Goal: Task Accomplishment & Management: Manage account settings

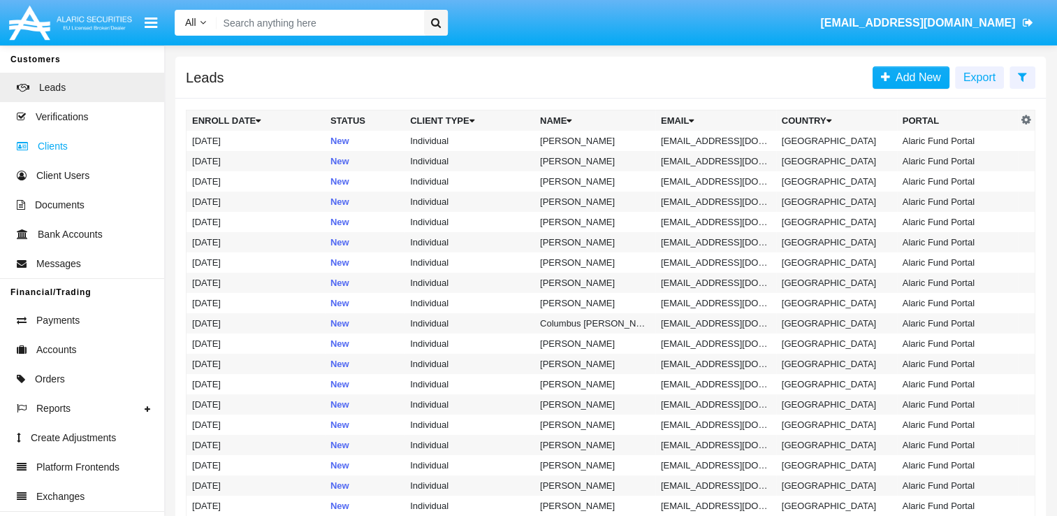
click at [61, 147] on span "Clients" at bounding box center [53, 146] width 30 height 15
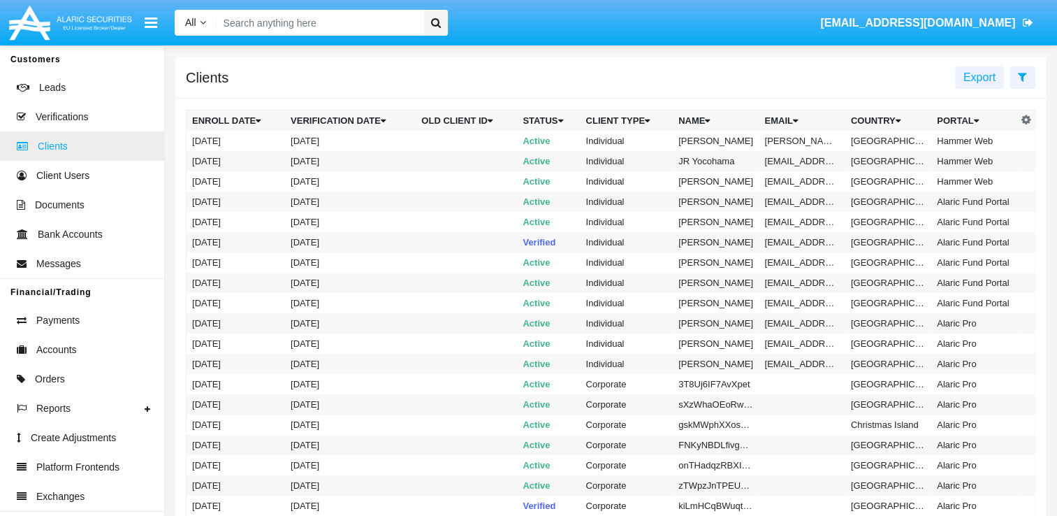
click at [61, 147] on span "Clients" at bounding box center [53, 146] width 30 height 15
click at [335, 32] on input "Search" at bounding box center [318, 23] width 203 height 26
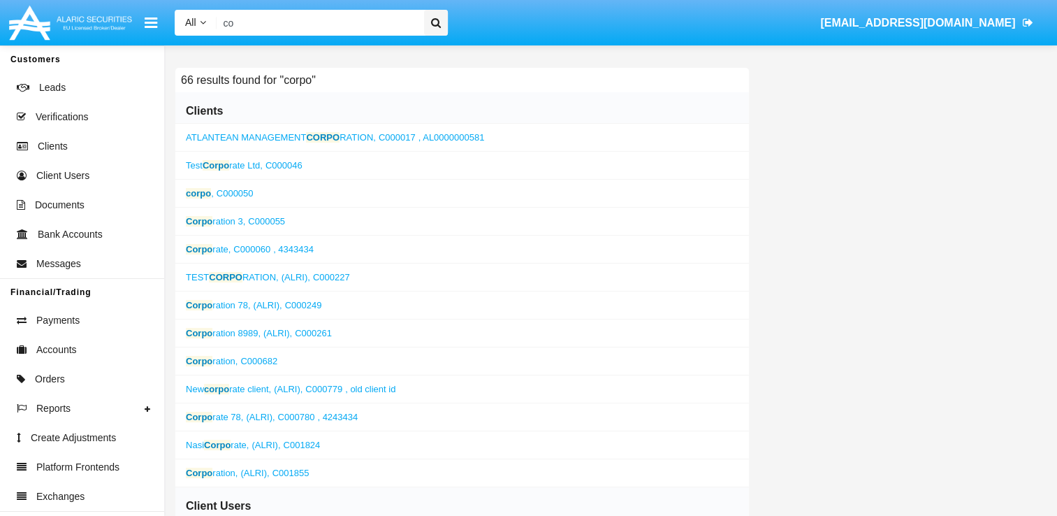
type input "c"
paste input "mailto:[EMAIL_ADDRESS][DOMAIN_NAME]"
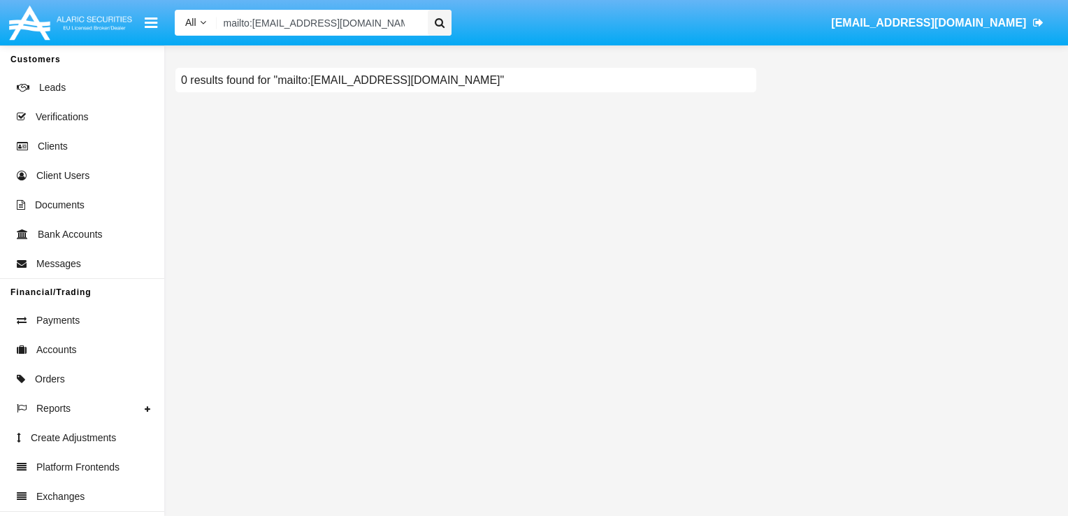
click at [252, 20] on input "mailto:[EMAIL_ADDRESS][DOMAIN_NAME]" at bounding box center [320, 23] width 206 height 26
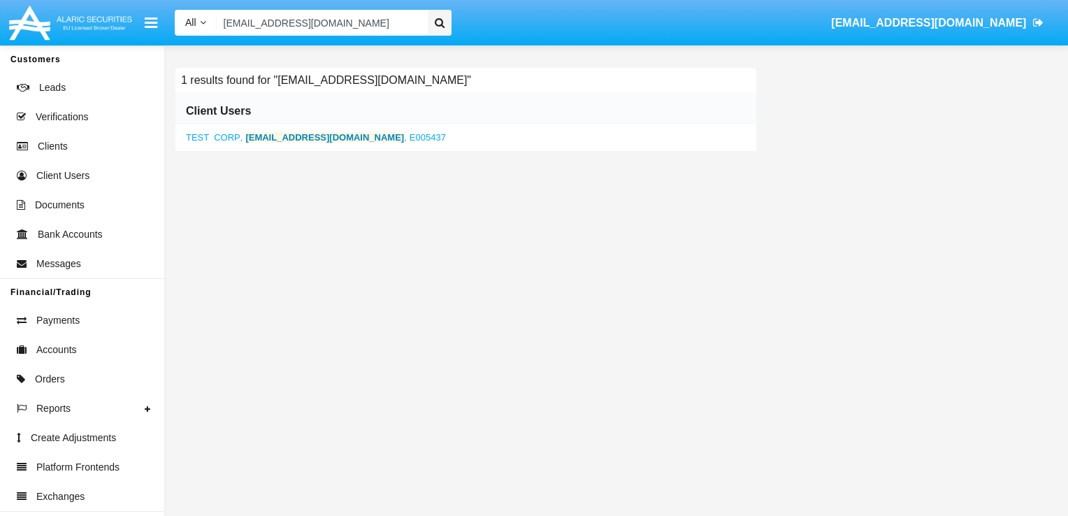
click at [279, 139] on b "[EMAIL_ADDRESS][DOMAIN_NAME]" at bounding box center [324, 137] width 159 height 10
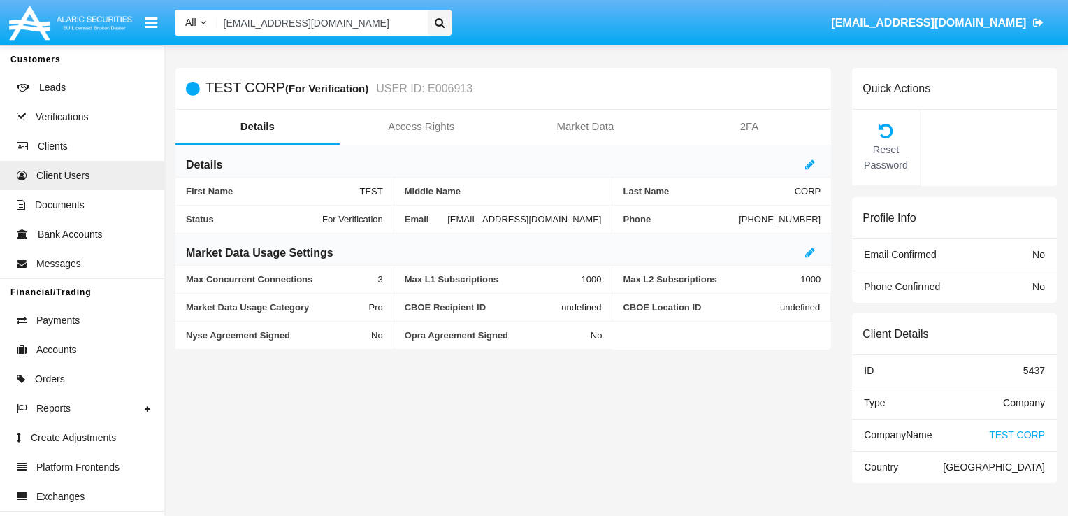
click at [358, 21] on input "[EMAIL_ADDRESS][DOMAIN_NAME]" at bounding box center [320, 23] width 206 height 26
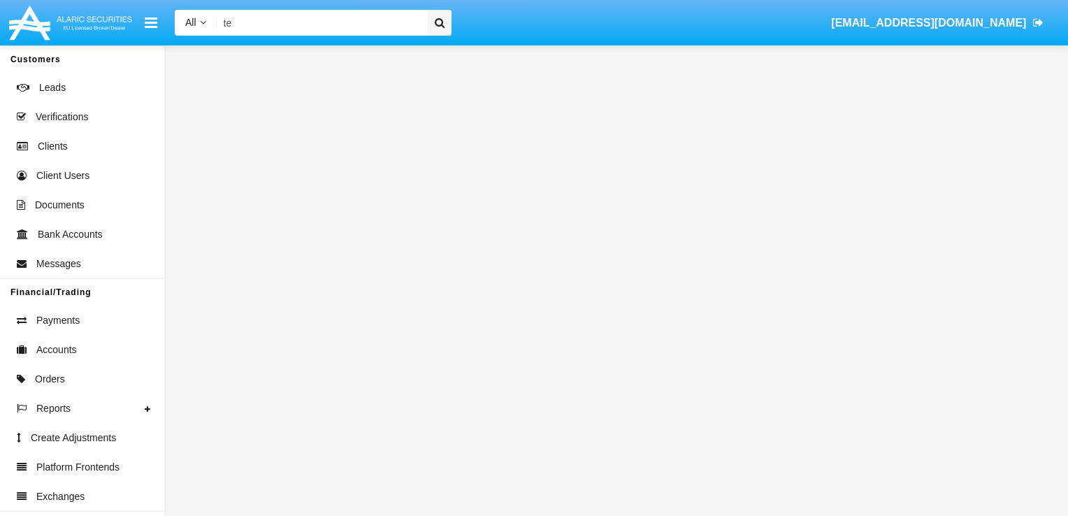
type input "t"
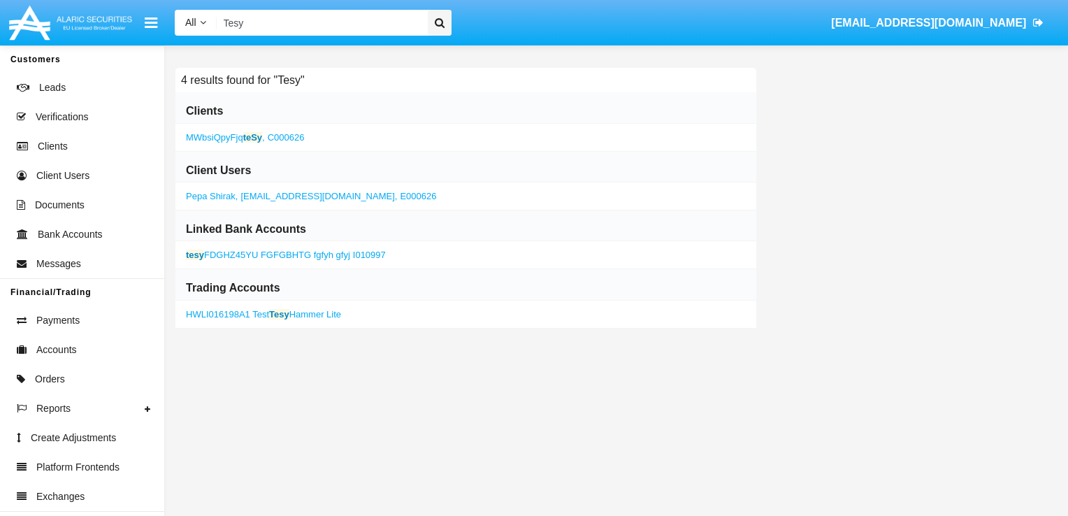
click at [358, 21] on input "Tesy" at bounding box center [320, 23] width 206 height 26
type input "Tesy"
click at [48, 147] on span "Clients" at bounding box center [53, 146] width 30 height 15
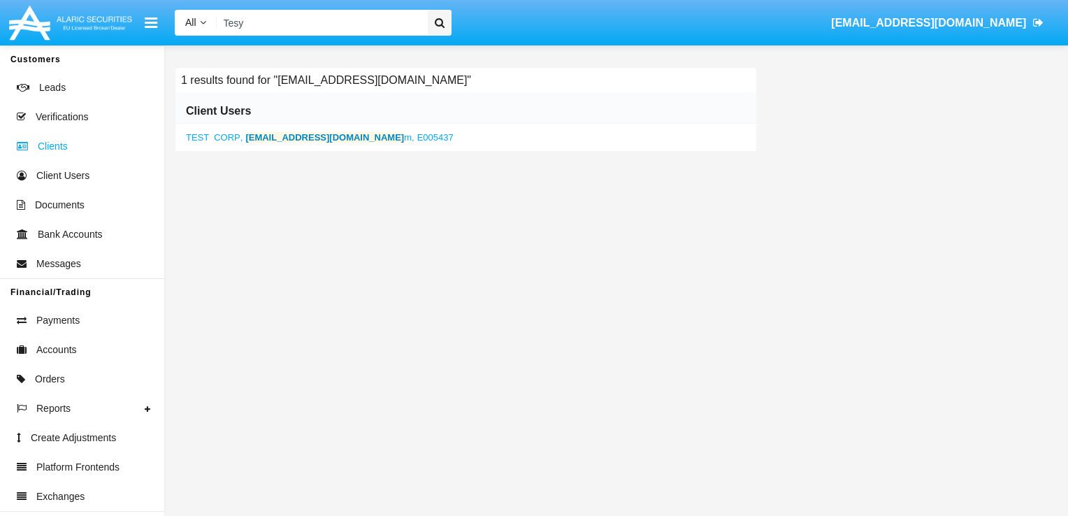
click at [48, 147] on span "Clients" at bounding box center [53, 146] width 30 height 15
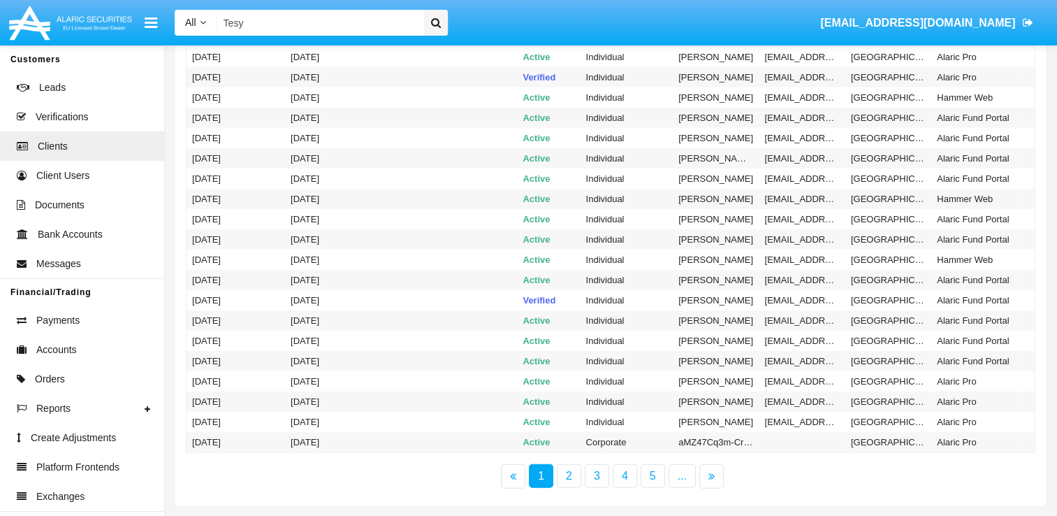
scroll to position [3743, 0]
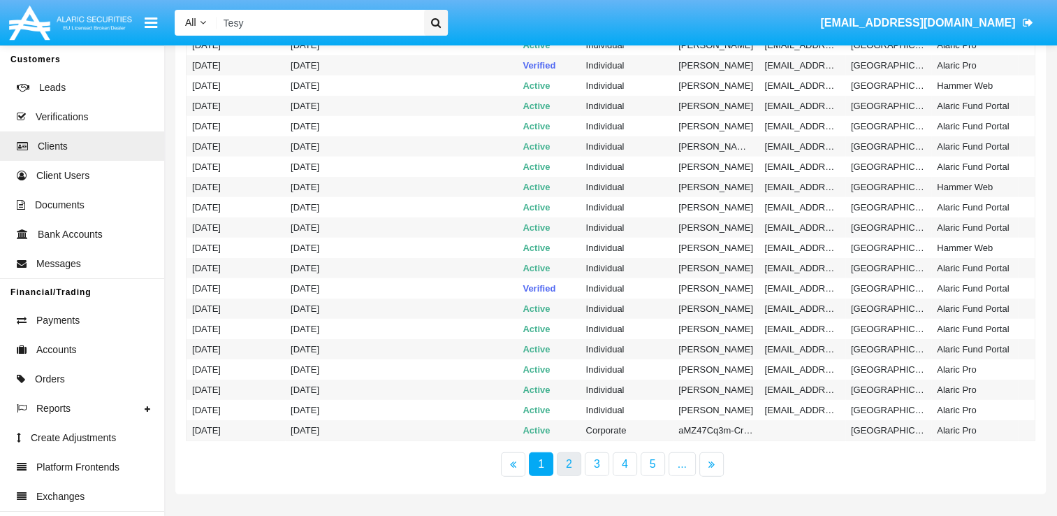
click at [573, 460] on link "2" at bounding box center [569, 464] width 24 height 24
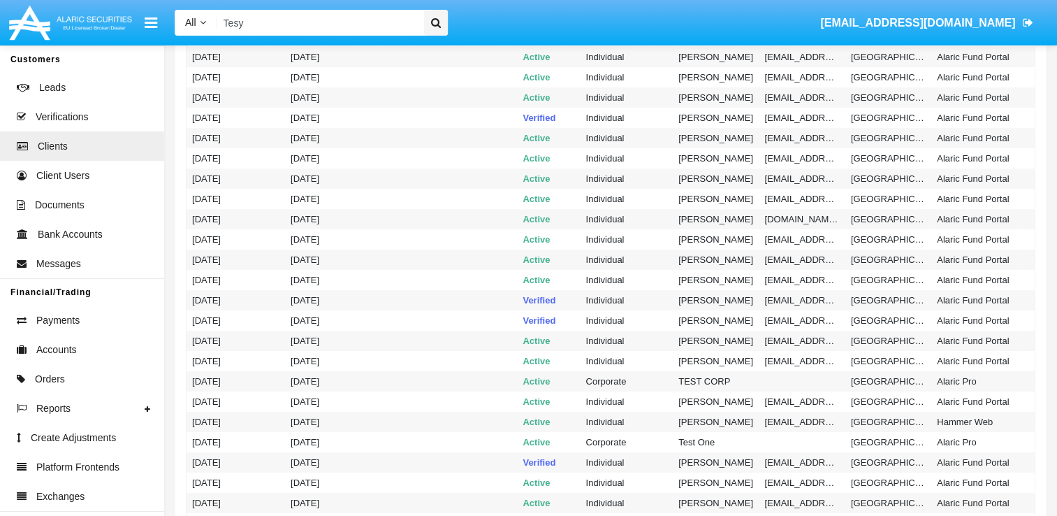
scroll to position [615, 0]
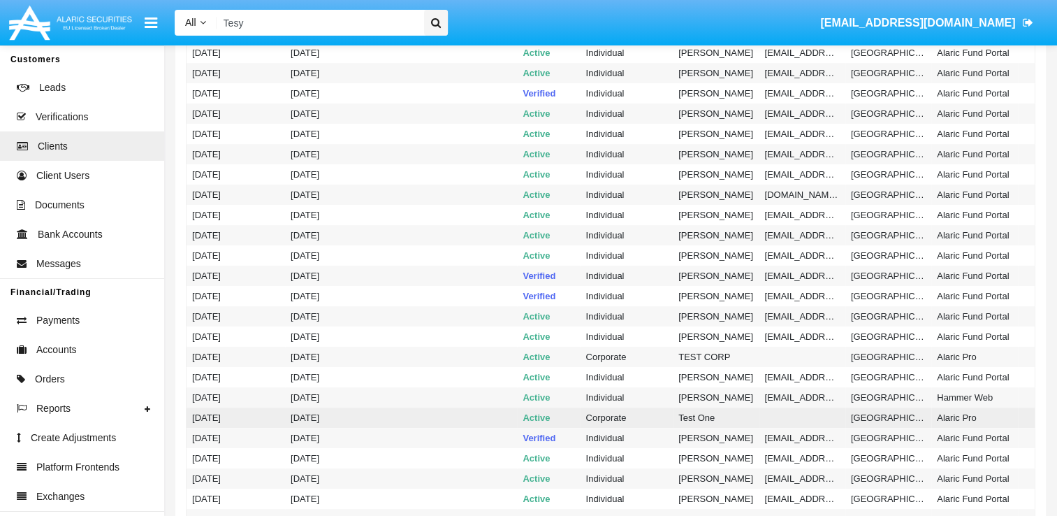
click at [686, 418] on td "Test One" at bounding box center [716, 417] width 86 height 20
click at [314, 414] on td "[DATE]" at bounding box center [350, 417] width 131 height 20
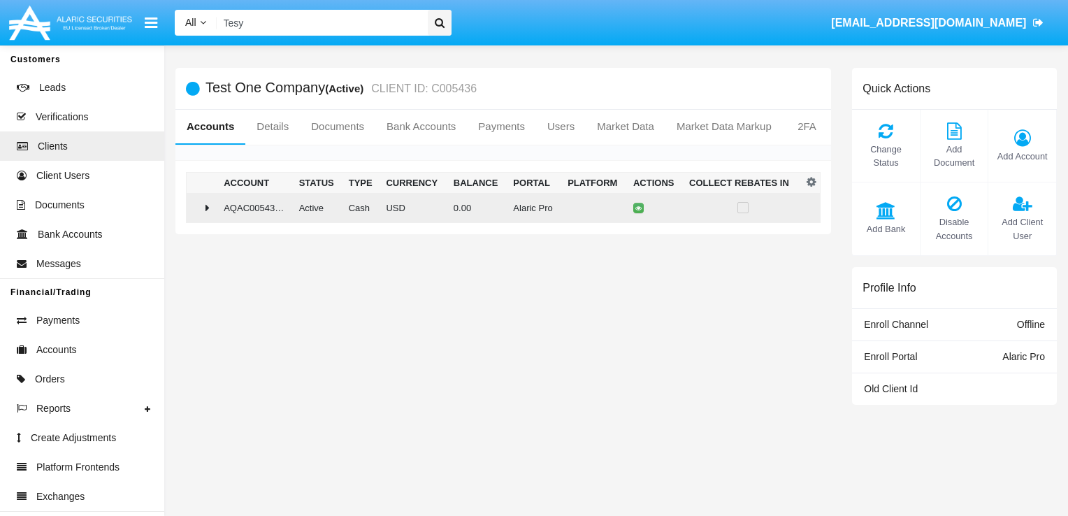
click at [212, 208] on div at bounding box center [202, 207] width 20 height 11
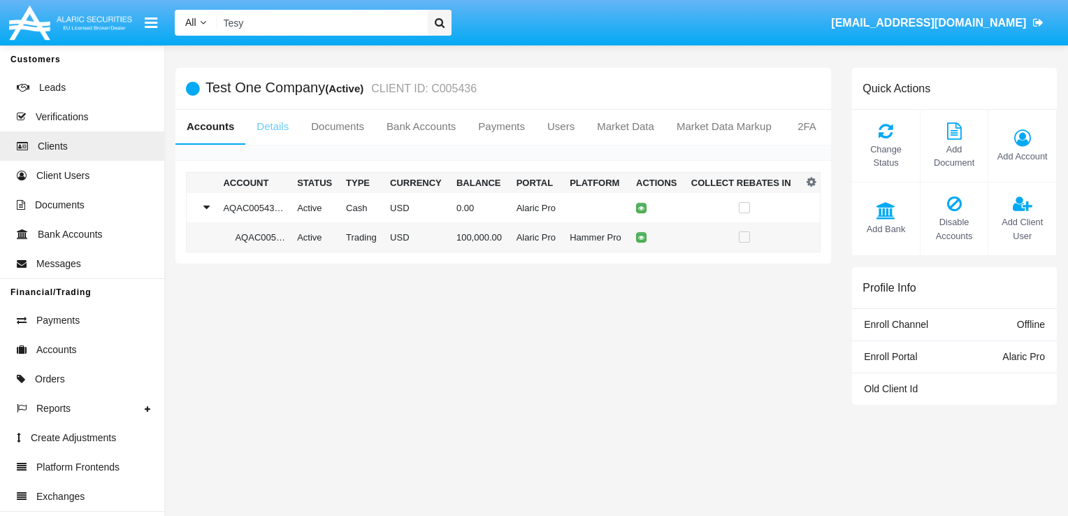
click at [270, 126] on link "Details" at bounding box center [272, 127] width 55 height 34
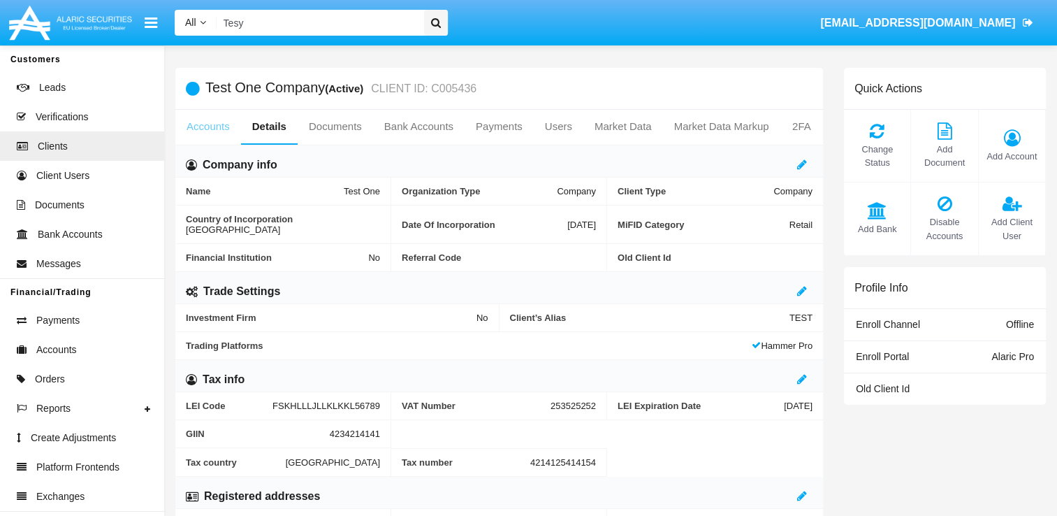
click at [204, 124] on link "Accounts" at bounding box center [208, 127] width 66 height 34
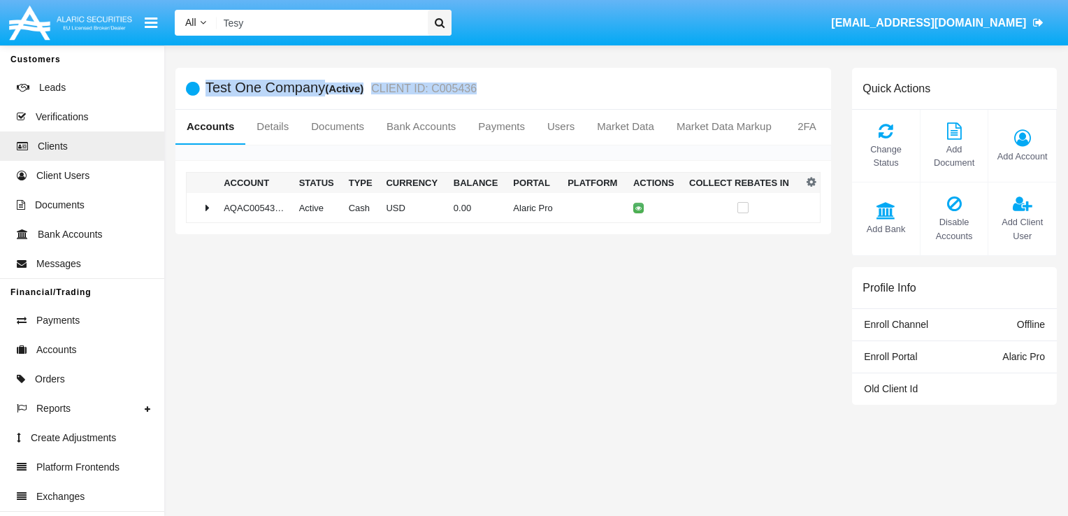
drag, startPoint x: 470, startPoint y: 89, endPoint x: 198, endPoint y: 99, distance: 272.0
click at [198, 99] on div "Test One Company (Active) CLIENT ID: C005436" at bounding box center [502, 89] width 655 height 42
copy div "Test One Company (Active) CLIENT ID: C005436"
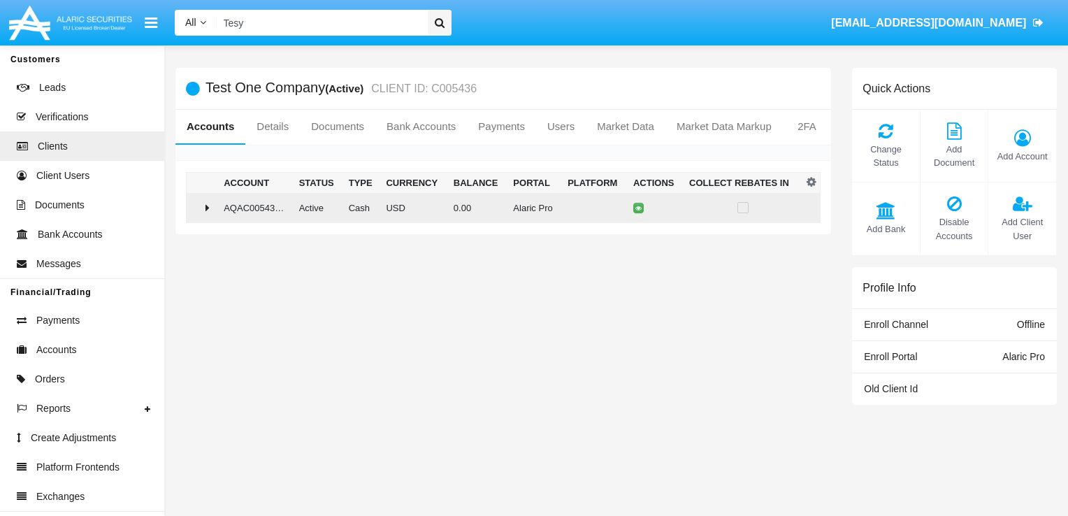
click at [207, 212] on icon at bounding box center [207, 207] width 4 height 11
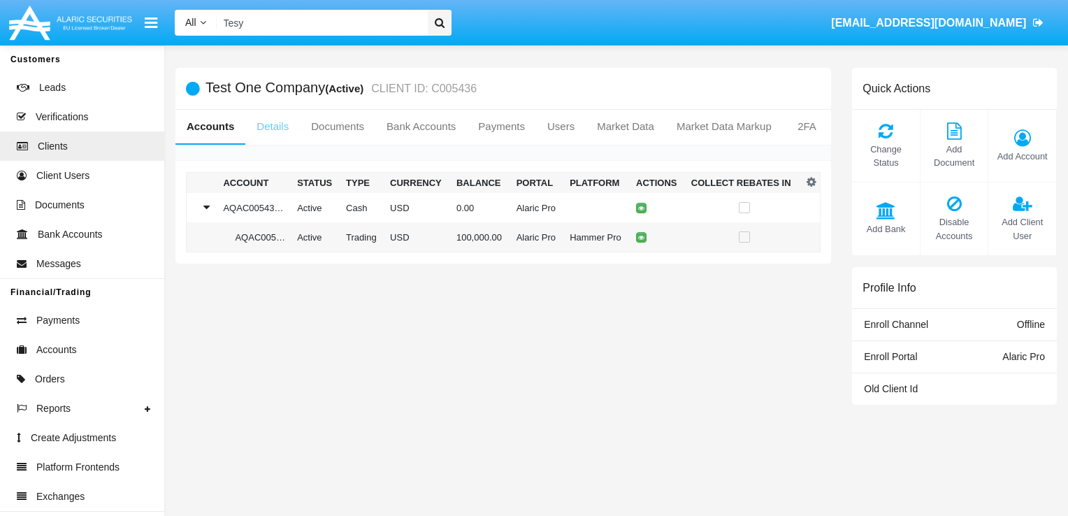
click at [264, 131] on link "Details" at bounding box center [272, 127] width 55 height 34
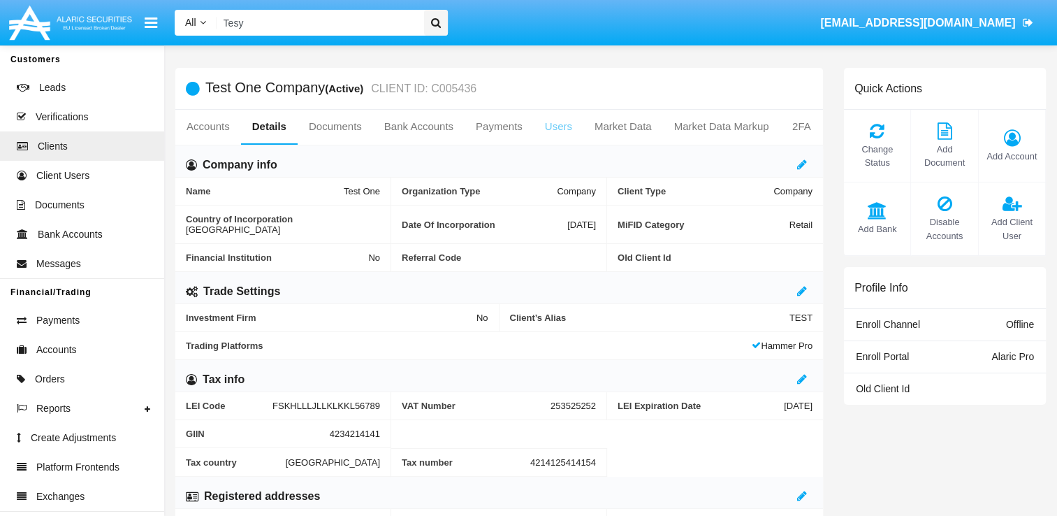
click at [544, 122] on link "Users" at bounding box center [559, 127] width 50 height 34
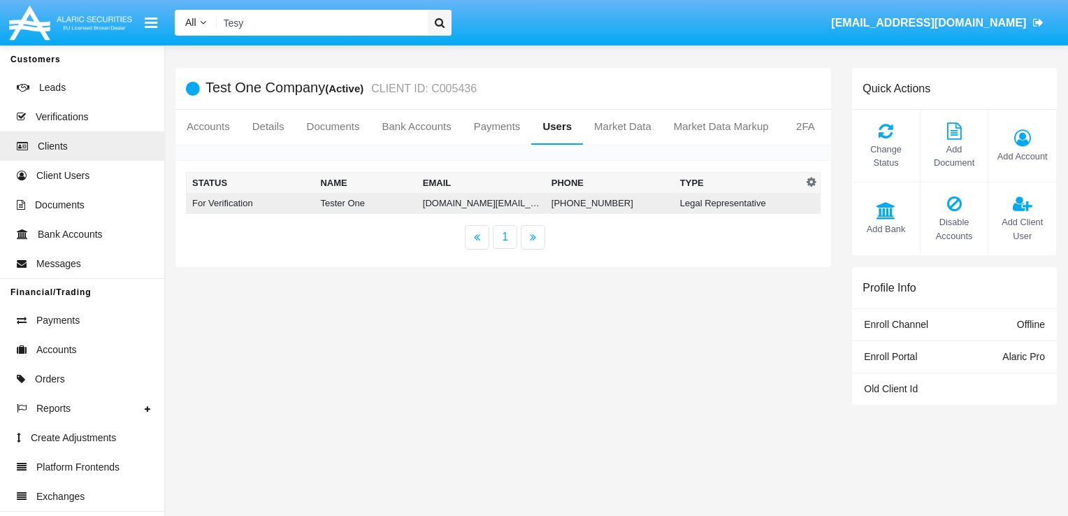
click at [340, 203] on td "Tester One" at bounding box center [365, 203] width 102 height 21
click at [438, 203] on td "[DOMAIN_NAME][EMAIL_ADDRESS][DOMAIN_NAME]" at bounding box center [481, 203] width 129 height 21
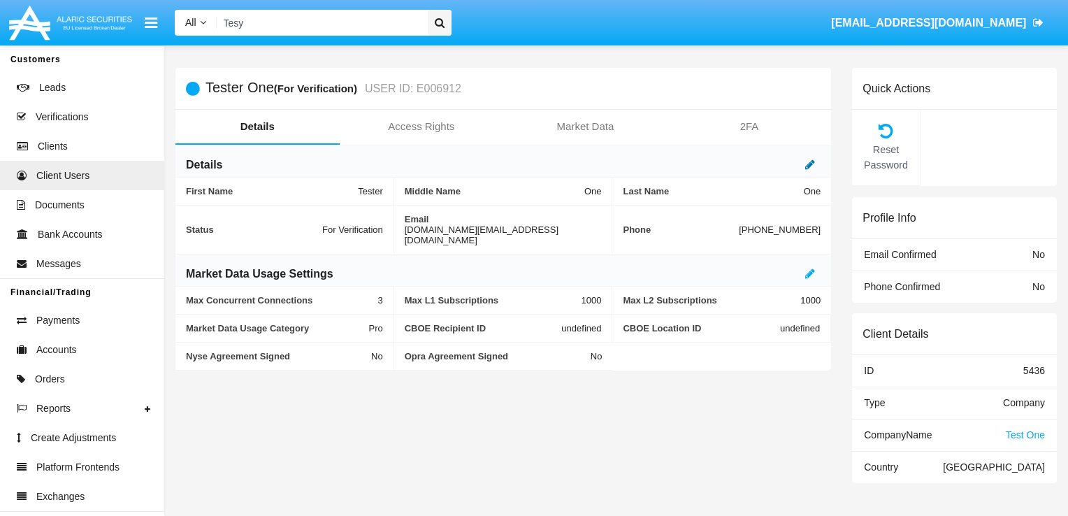
click at [809, 161] on icon at bounding box center [810, 164] width 10 height 11
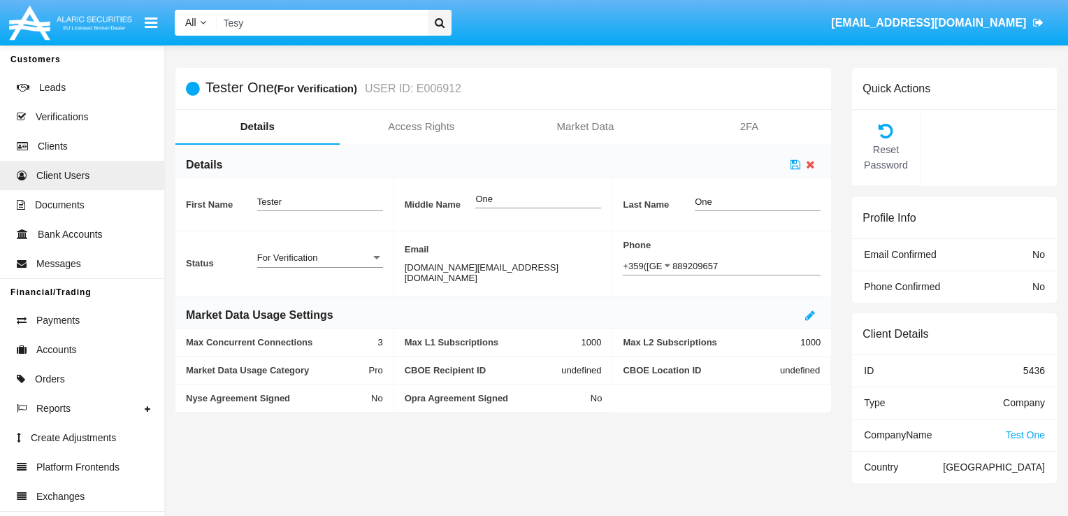
click at [659, 169] on div "Details" at bounding box center [502, 161] width 655 height 32
click at [375, 259] on div at bounding box center [376, 257] width 7 height 3
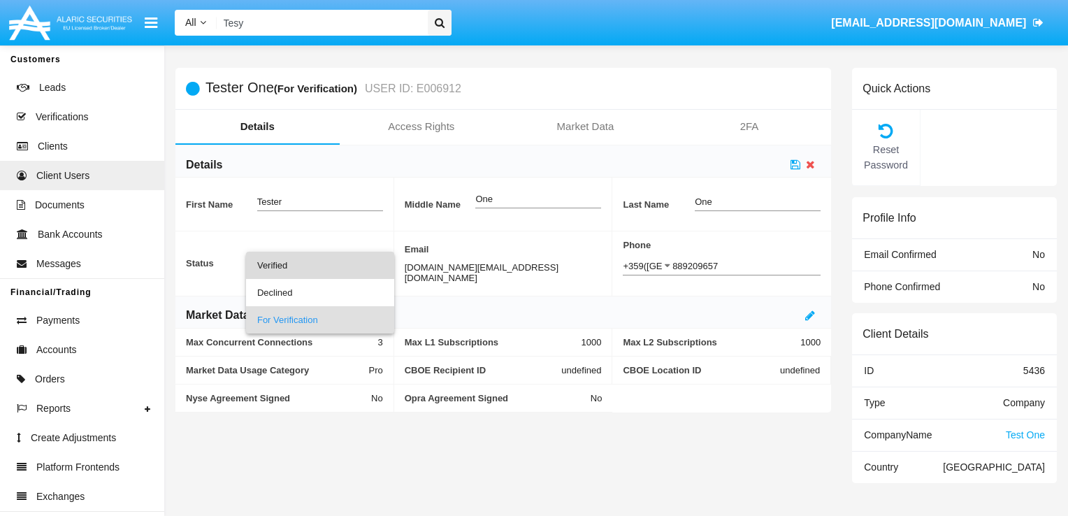
click at [330, 260] on span "Verified" at bounding box center [320, 265] width 126 height 27
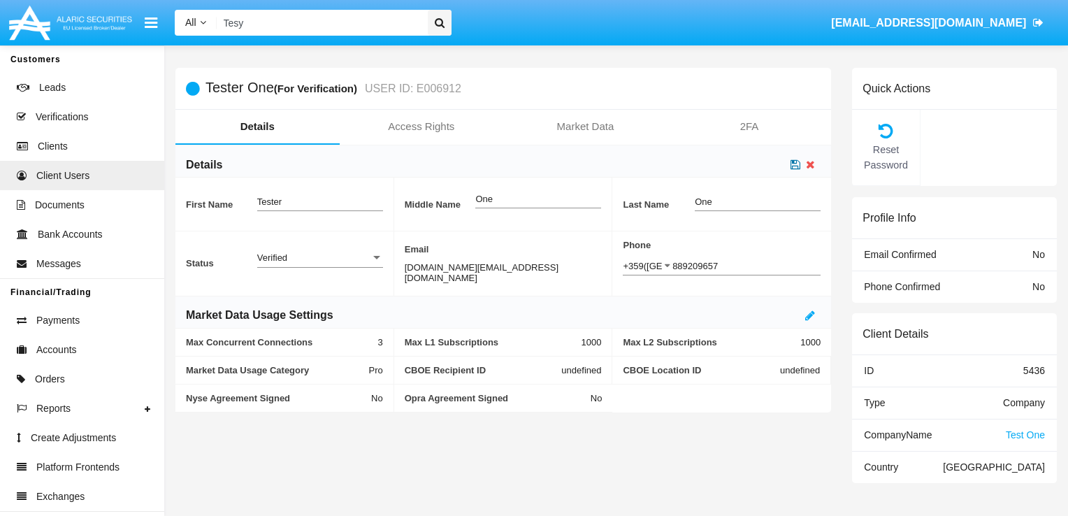
click at [791, 169] on icon at bounding box center [795, 164] width 10 height 11
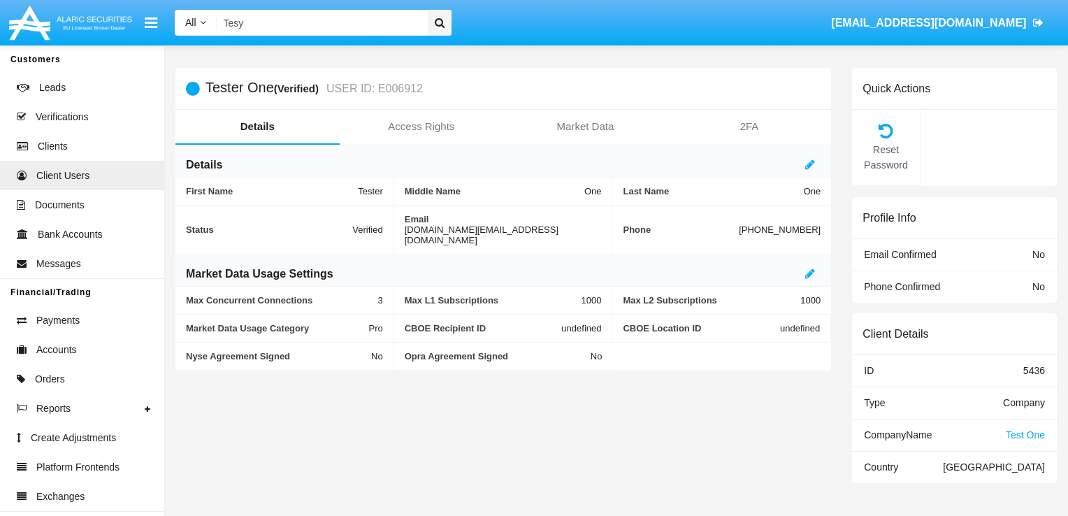
click at [802, 166] on div "Details" at bounding box center [502, 161] width 655 height 32
click at [810, 166] on icon at bounding box center [810, 164] width 10 height 11
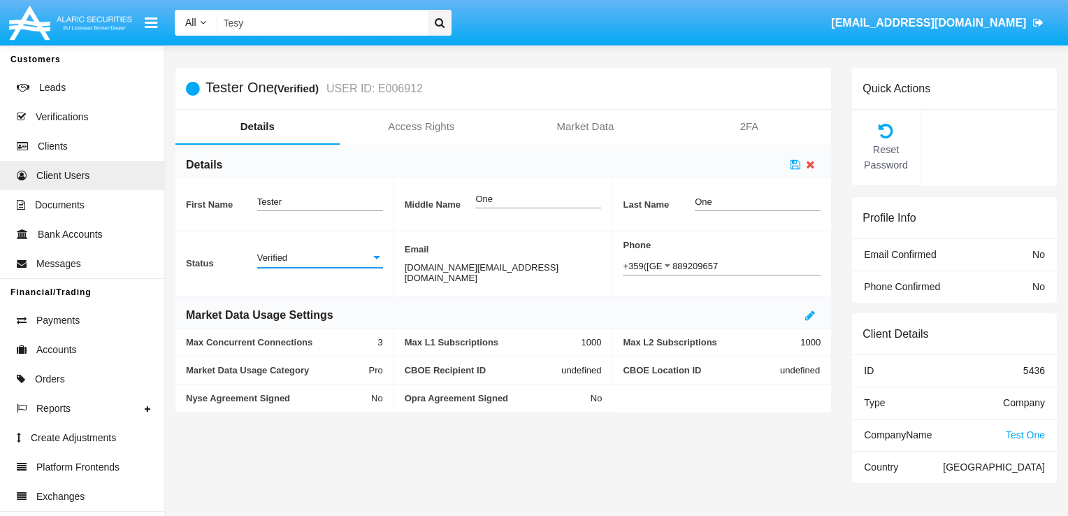
click at [375, 262] on div at bounding box center [376, 258] width 13 height 12
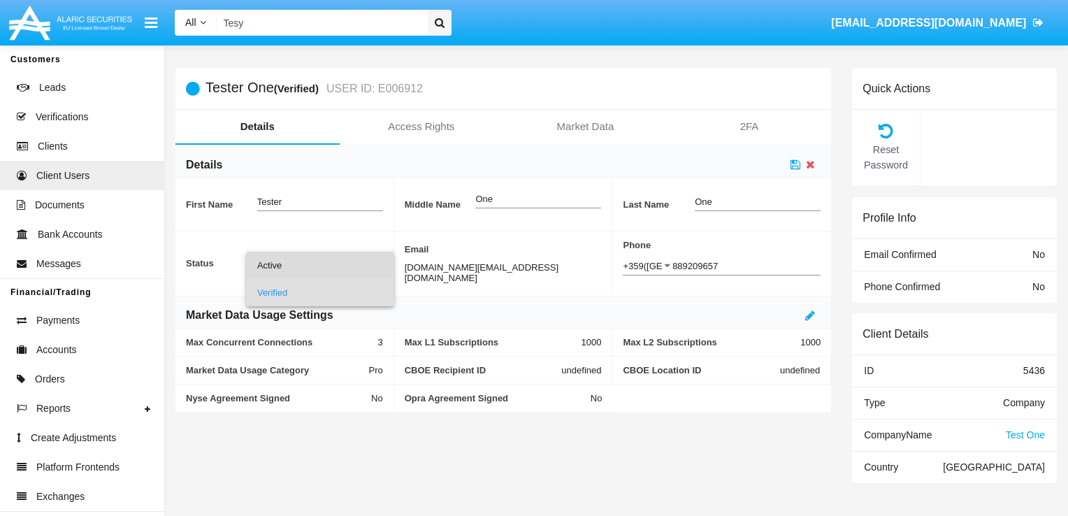
click at [319, 263] on span "Active" at bounding box center [320, 265] width 126 height 27
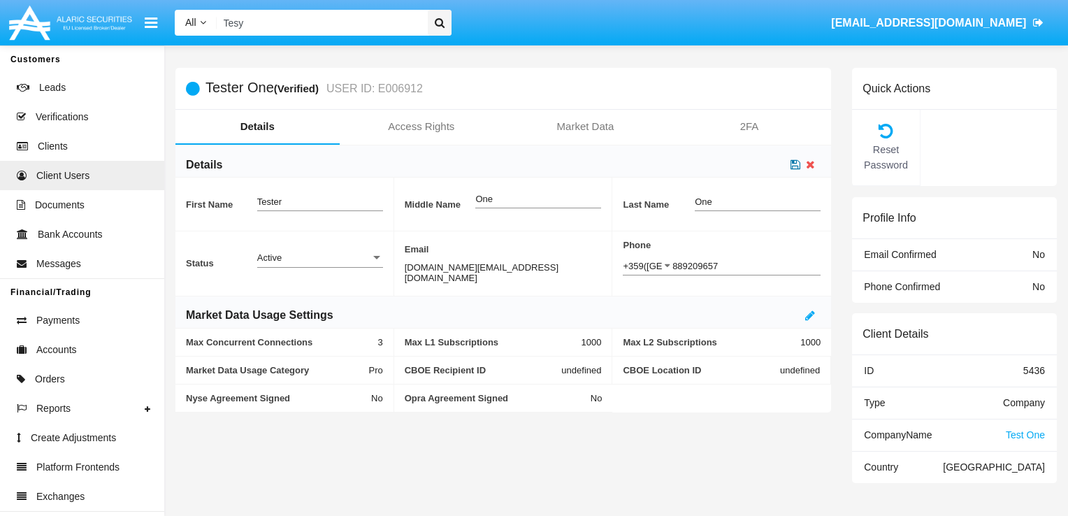
click at [797, 166] on icon at bounding box center [795, 164] width 10 height 11
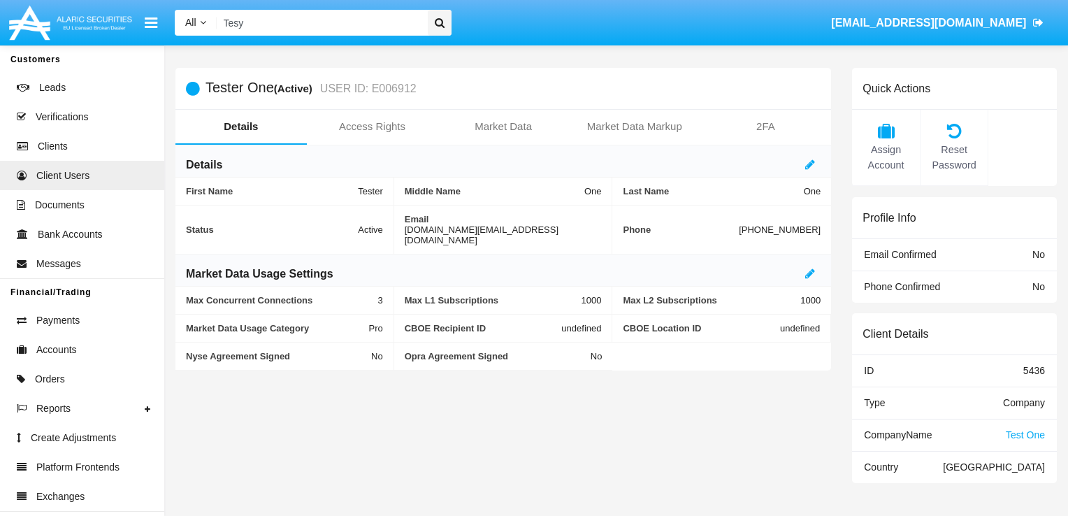
click at [900, 260] on span "Email Confirmed" at bounding box center [900, 254] width 72 height 11
drag, startPoint x: 514, startPoint y: 217, endPoint x: 603, endPoint y: 224, distance: 89.7
click at [603, 224] on div "Email [DOMAIN_NAME][EMAIL_ADDRESS][DOMAIN_NAME]" at bounding box center [503, 229] width 219 height 49
copy div "[DOMAIN_NAME][EMAIL_ADDRESS][DOMAIN_NAME]"
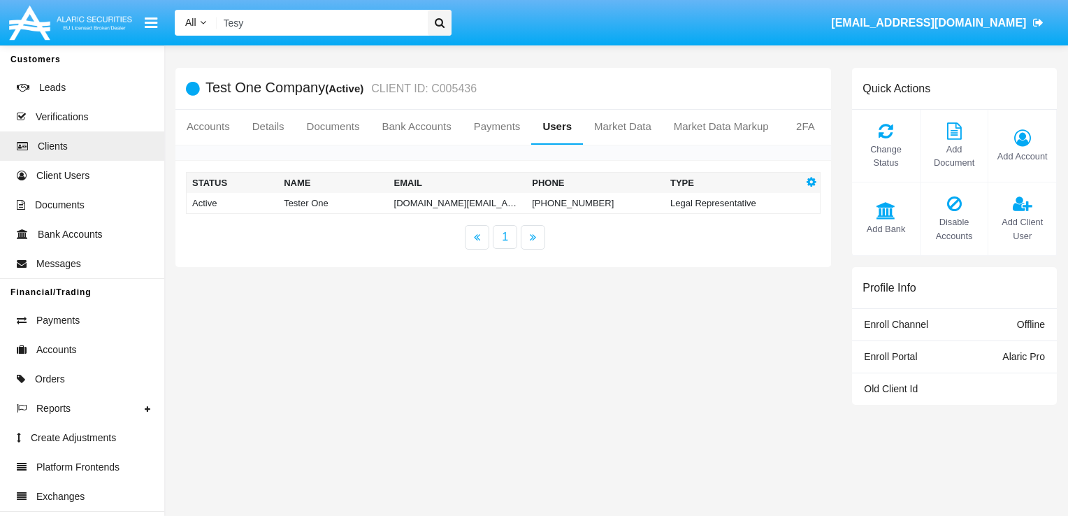
click at [813, 183] on icon "button" at bounding box center [811, 181] width 10 height 11
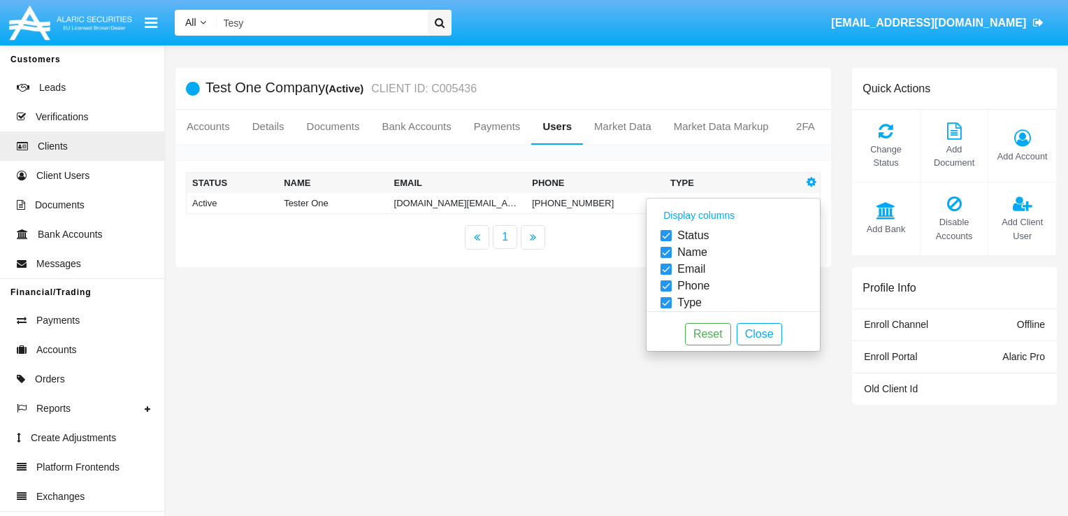
click at [813, 183] on icon "button" at bounding box center [811, 181] width 10 height 11
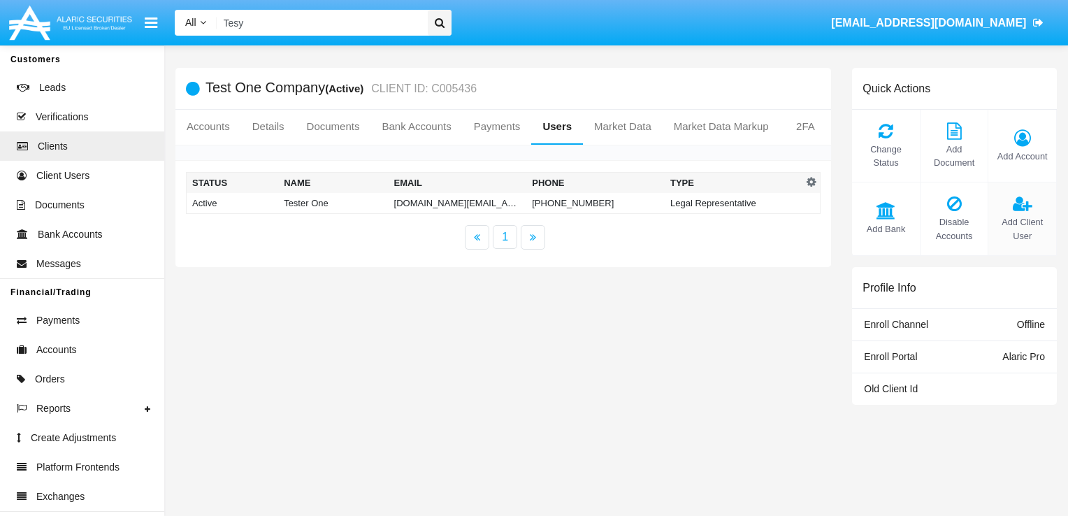
click at [1017, 205] on icon at bounding box center [1022, 203] width 54 height 17
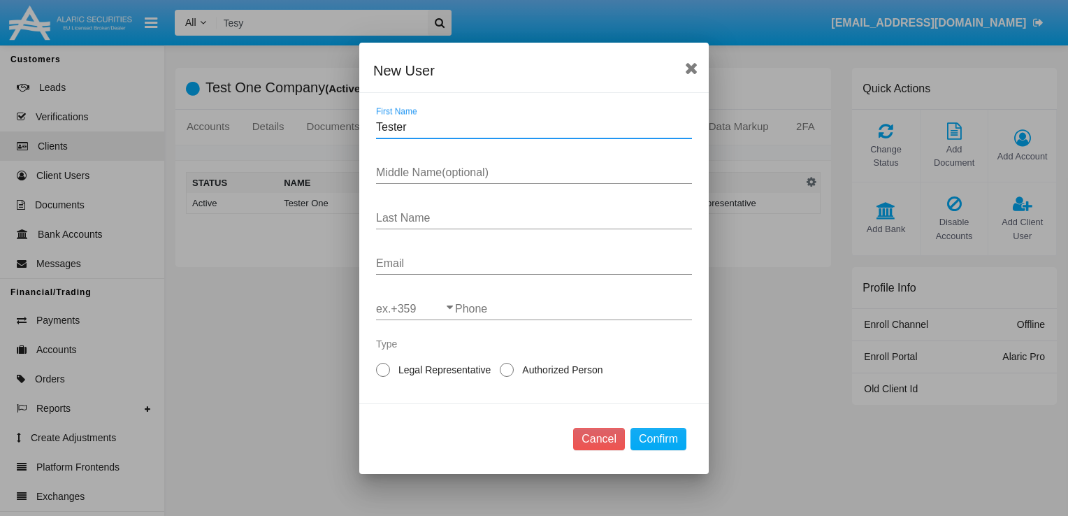
type input "Tester"
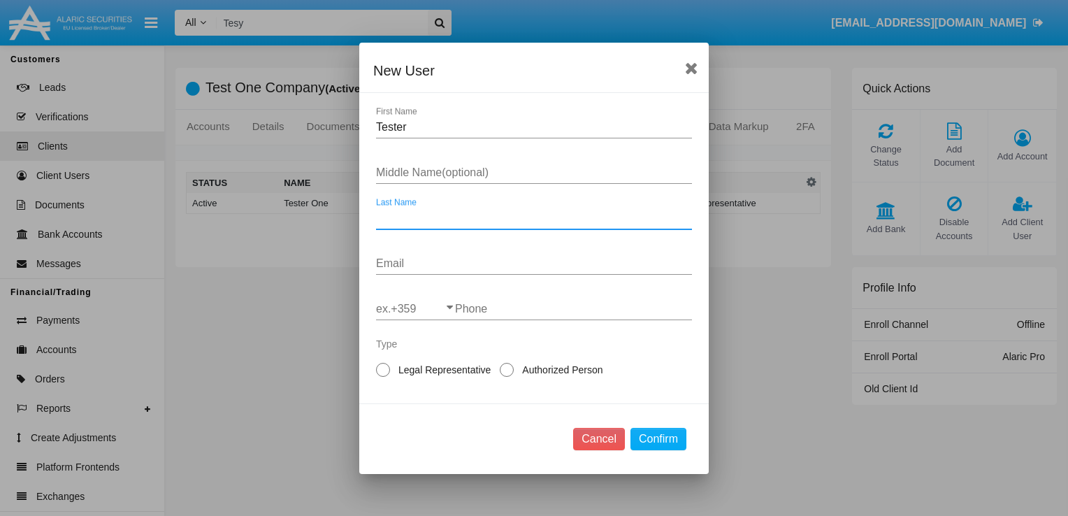
click at [486, 212] on input "Last Name" at bounding box center [534, 218] width 316 height 13
type input "Two"
click at [463, 271] on div "Email" at bounding box center [534, 258] width 316 height 31
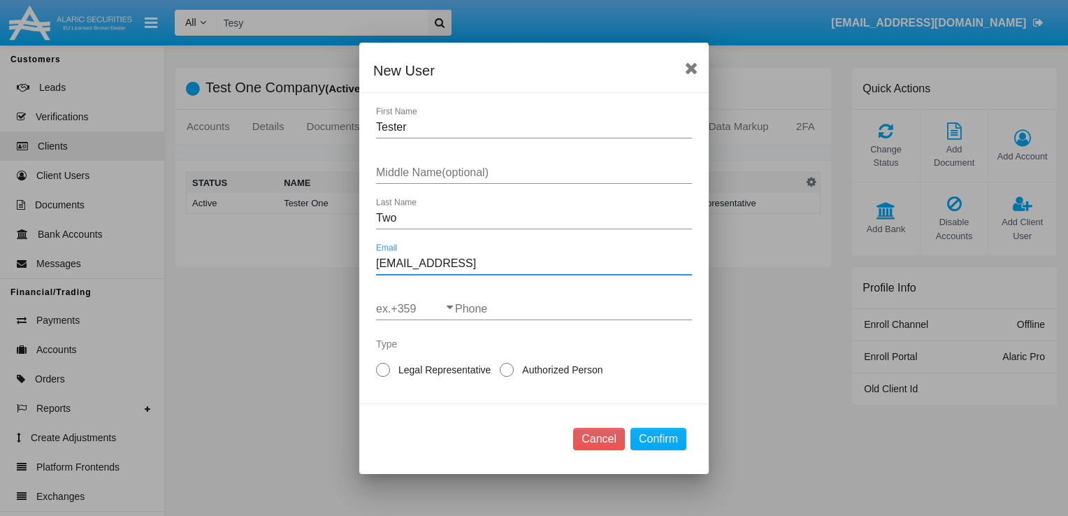
type input "[EMAIL_ADDRESS]"
click at [544, 312] on input "Phone" at bounding box center [573, 309] width 237 height 13
type input "889209657"
click at [439, 352] on div "Legal Representative Authorized Person" at bounding box center [534, 372] width 316 height 40
click at [383, 371] on span at bounding box center [383, 370] width 14 height 14
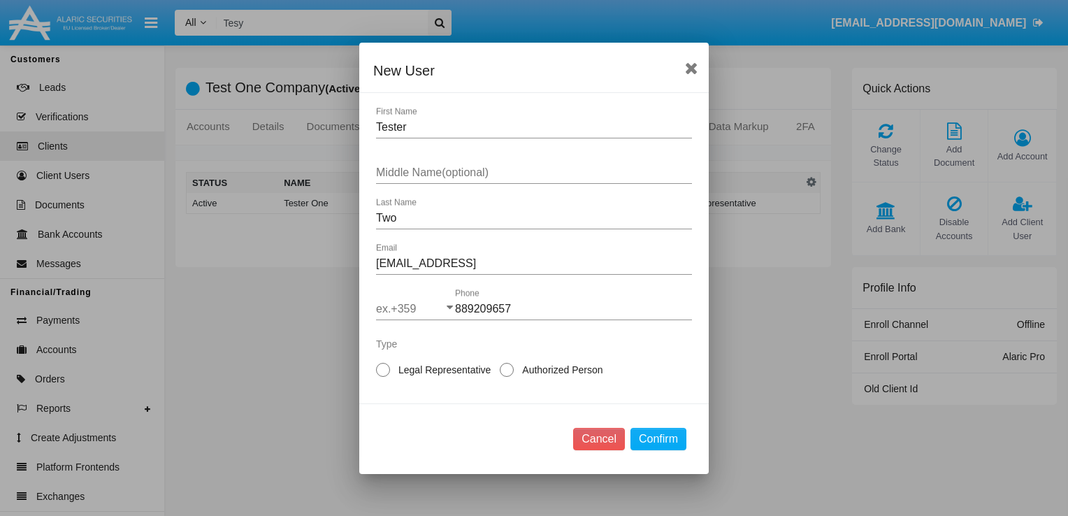
click at [383, 377] on input "Legal Representative" at bounding box center [382, 377] width 1 height 1
radio input "true"
click at [665, 439] on button "Confirm" at bounding box center [658, 439] width 56 height 22
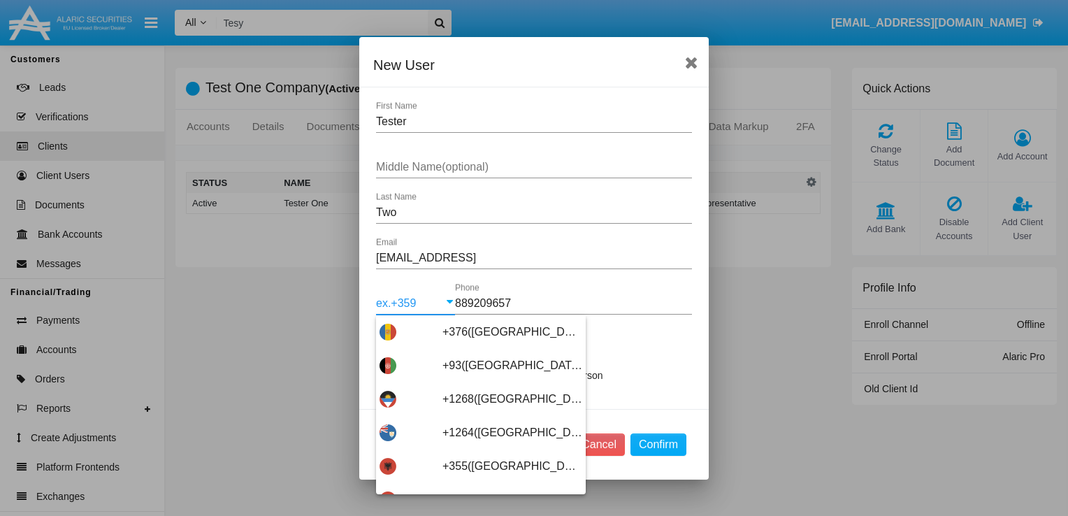
click at [414, 300] on input "ex.+359" at bounding box center [415, 303] width 79 height 13
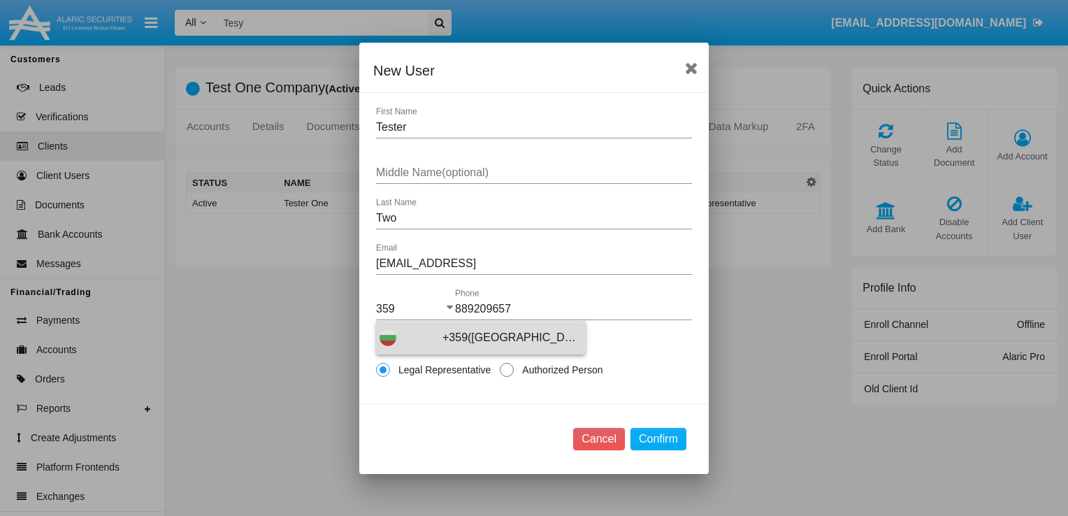
click at [465, 334] on span "+359([GEOGRAPHIC_DATA])" at bounding box center [512, 338] width 140 height 34
type input "+359([GEOGRAPHIC_DATA])"
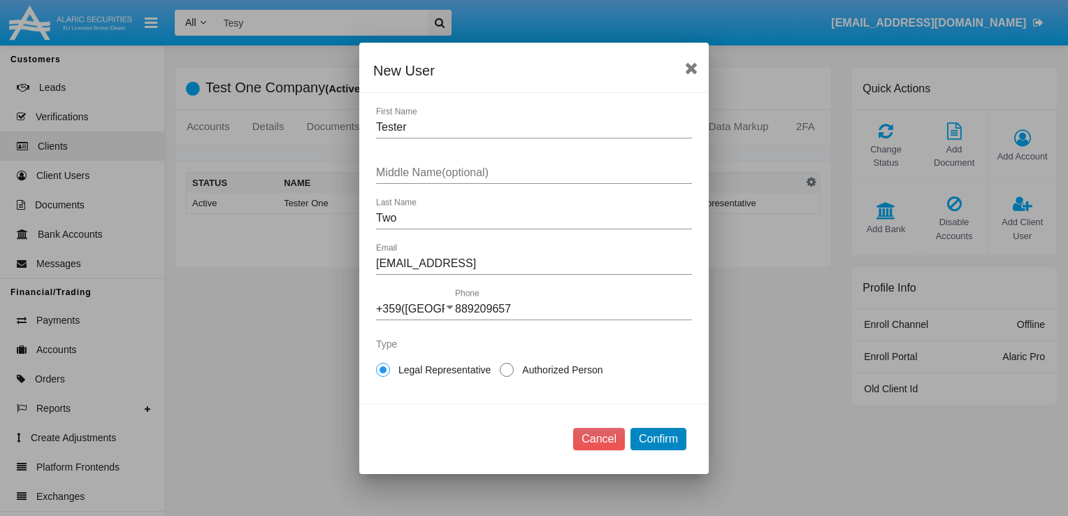
click at [661, 437] on button "Confirm" at bounding box center [658, 439] width 56 height 22
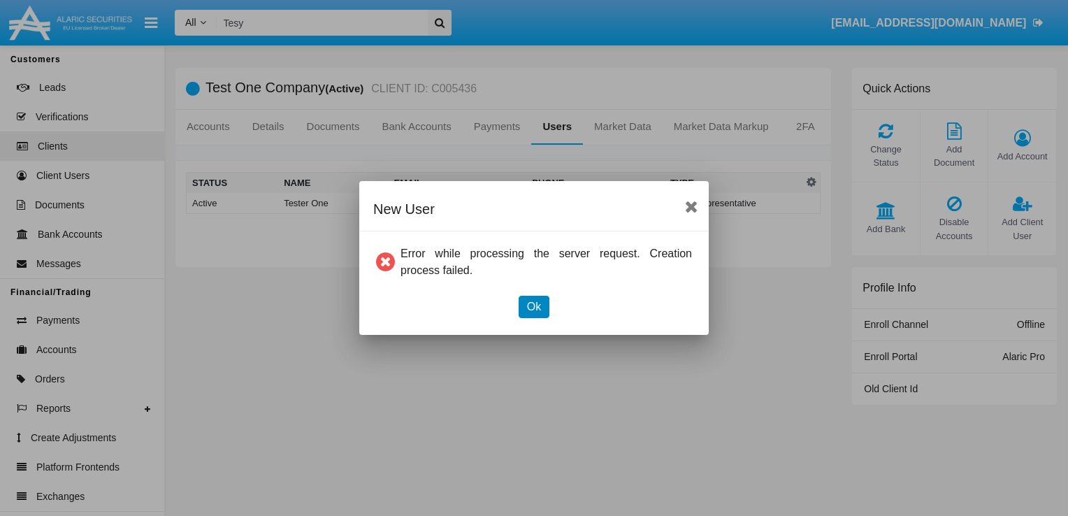
click at [530, 303] on button "Ok" at bounding box center [533, 307] width 31 height 22
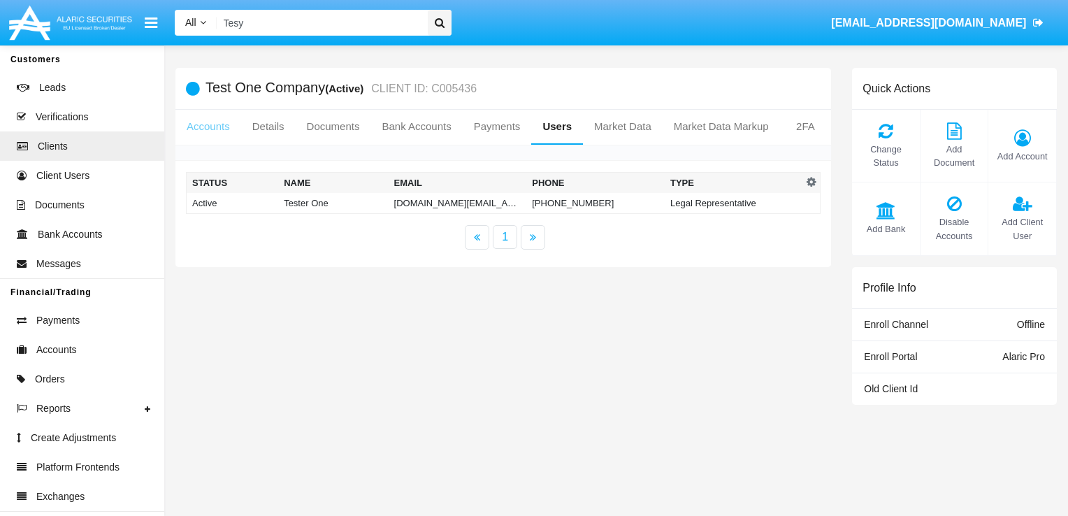
click at [198, 124] on link "Accounts" at bounding box center [208, 127] width 66 height 34
click at [263, 127] on link "Details" at bounding box center [268, 127] width 55 height 34
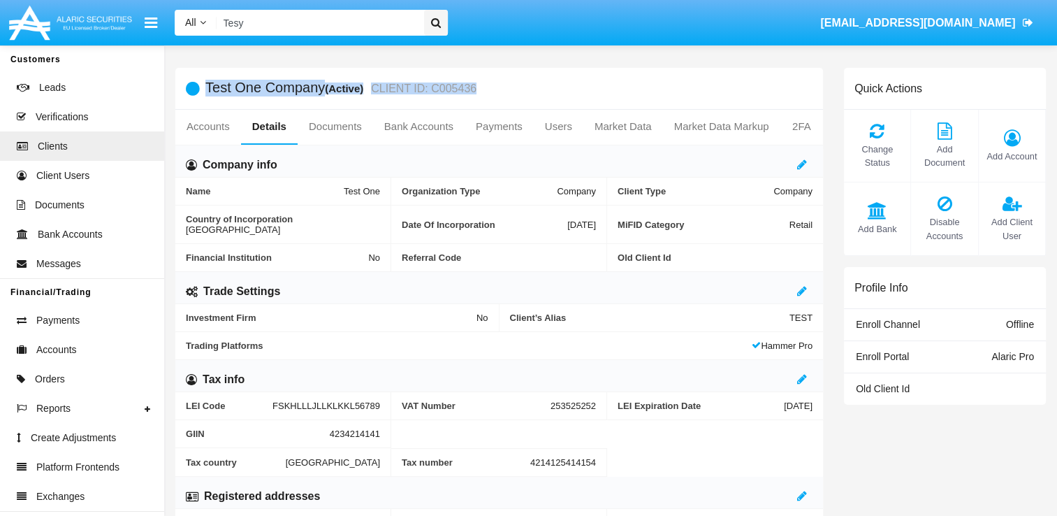
drag, startPoint x: 485, startPoint y: 88, endPoint x: 203, endPoint y: 102, distance: 281.9
click at [203, 102] on div "Test One Company (Active) CLIENT ID: C005436" at bounding box center [499, 89] width 648 height 42
copy div "Test One Company (Active) CLIENT ID: C005436"
click at [555, 127] on link "Users" at bounding box center [559, 127] width 50 height 34
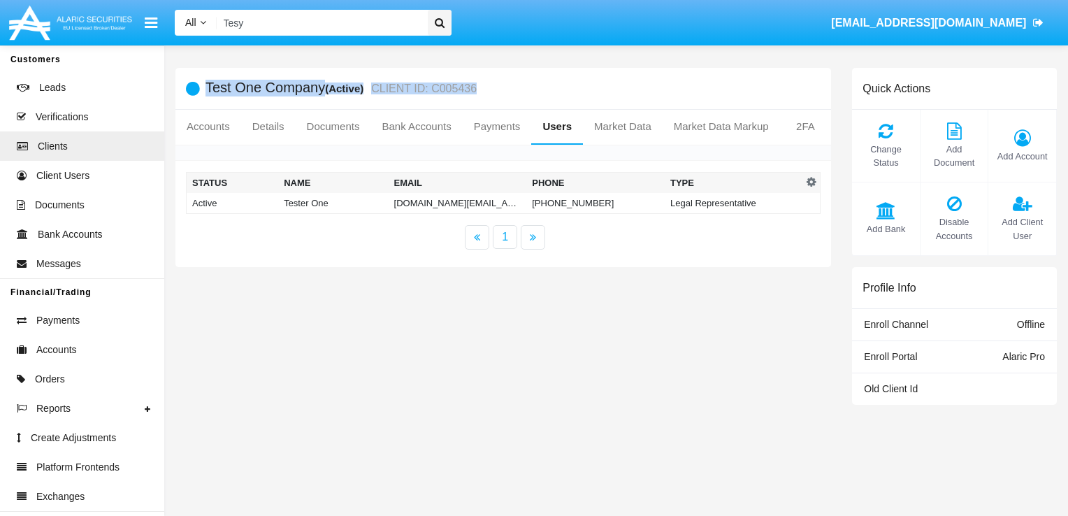
click at [555, 127] on link "Users" at bounding box center [557, 127] width 52 height 34
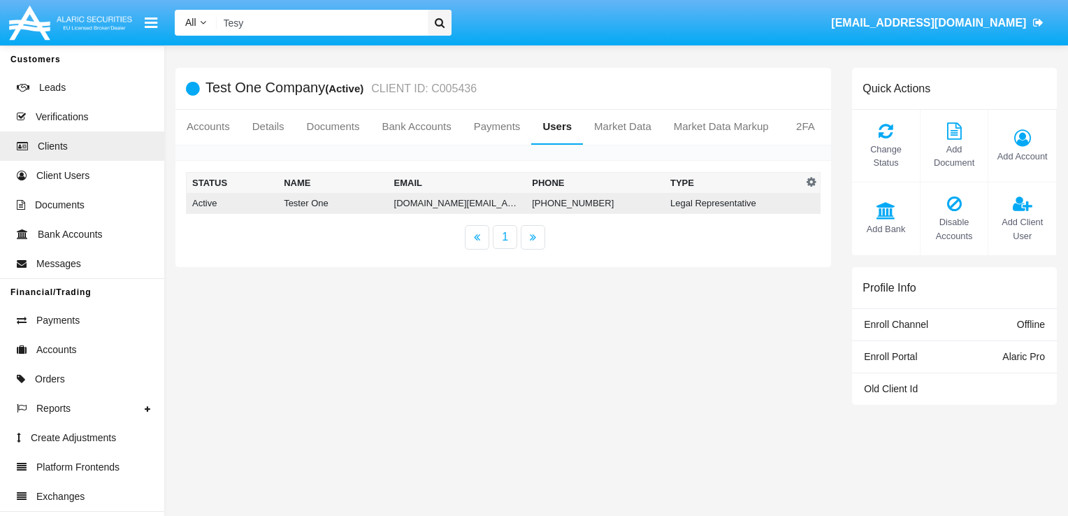
click at [209, 205] on td "Active" at bounding box center [233, 203] width 92 height 21
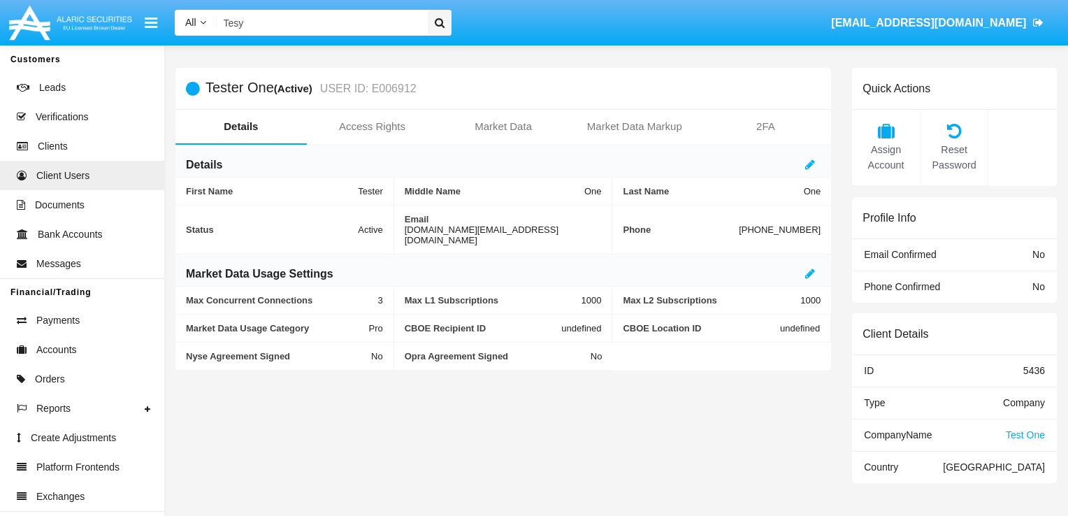
click at [1020, 262] on div "Email Confirmed No" at bounding box center [954, 255] width 205 height 32
click at [954, 157] on span "Reset Password" at bounding box center [954, 158] width 54 height 30
click at [954, 133] on icon at bounding box center [954, 130] width 54 height 17
click at [953, 133] on icon at bounding box center [954, 130] width 54 height 17
click at [766, 340] on div "Market Data Usage Category Pro CBOE Recipient ID undefined CBOE Location ID und…" at bounding box center [502, 342] width 655 height 56
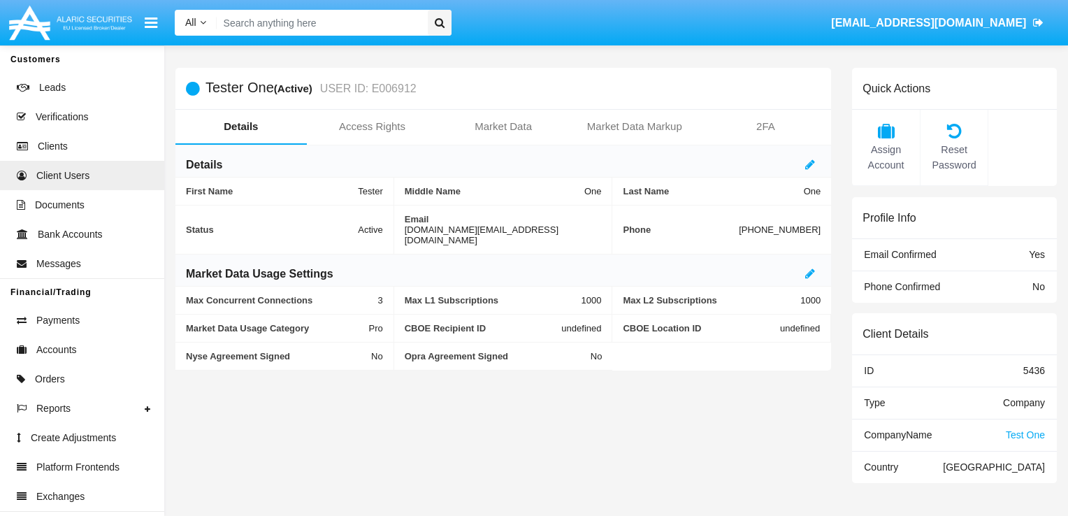
click at [920, 284] on span "Phone Confirmed" at bounding box center [902, 286] width 76 height 11
drag, startPoint x: 516, startPoint y: 217, endPoint x: 604, endPoint y: 218, distance: 88.7
click at [604, 218] on div "Email [DOMAIN_NAME][EMAIL_ADDRESS][DOMAIN_NAME]" at bounding box center [503, 229] width 219 height 49
copy span "[DOMAIN_NAME][EMAIL_ADDRESS][DOMAIN_NAME]"
click at [1020, 435] on span "Test One" at bounding box center [1024, 434] width 39 height 11
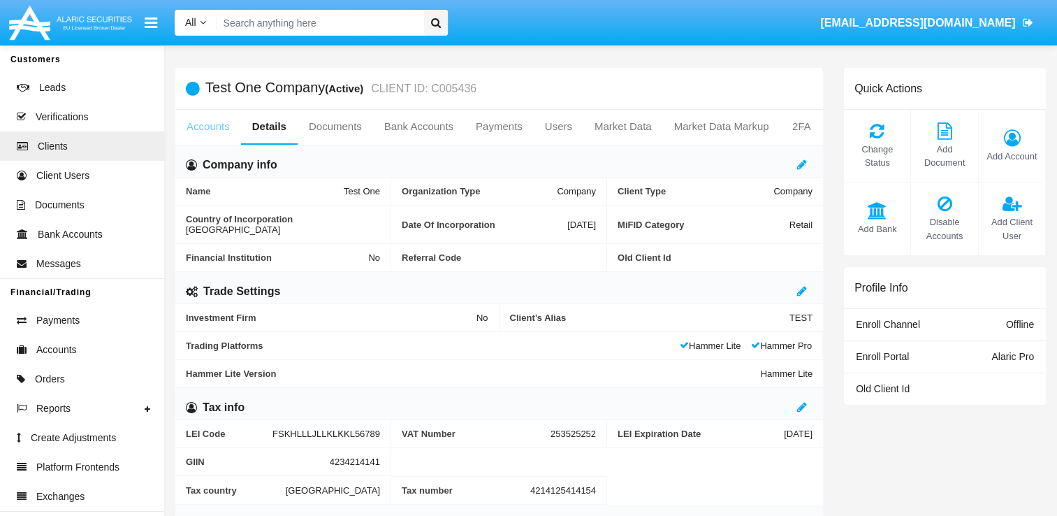
click at [207, 130] on link "Accounts" at bounding box center [208, 127] width 66 height 34
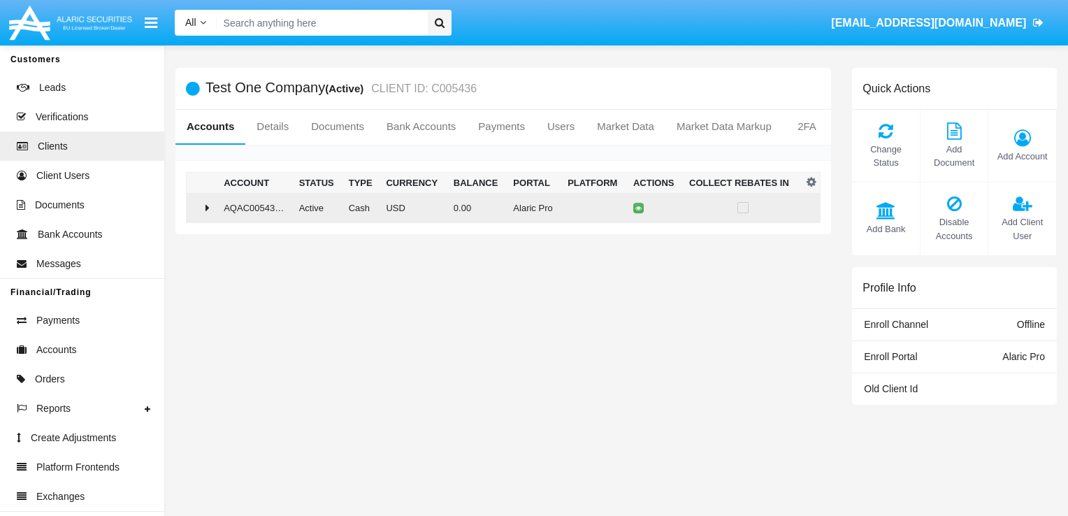
click at [201, 203] on div at bounding box center [202, 207] width 20 height 11
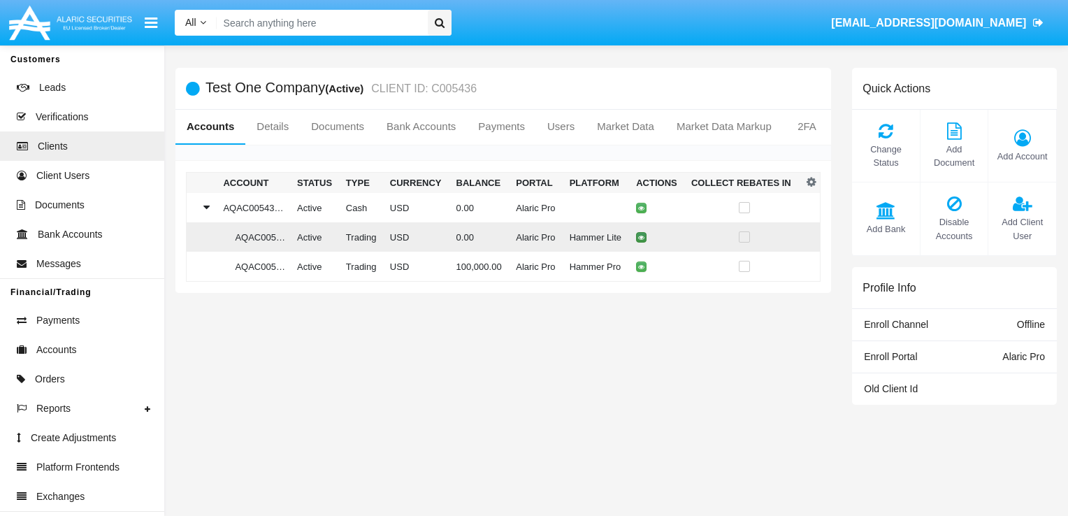
click at [640, 238] on icon at bounding box center [641, 237] width 6 height 6
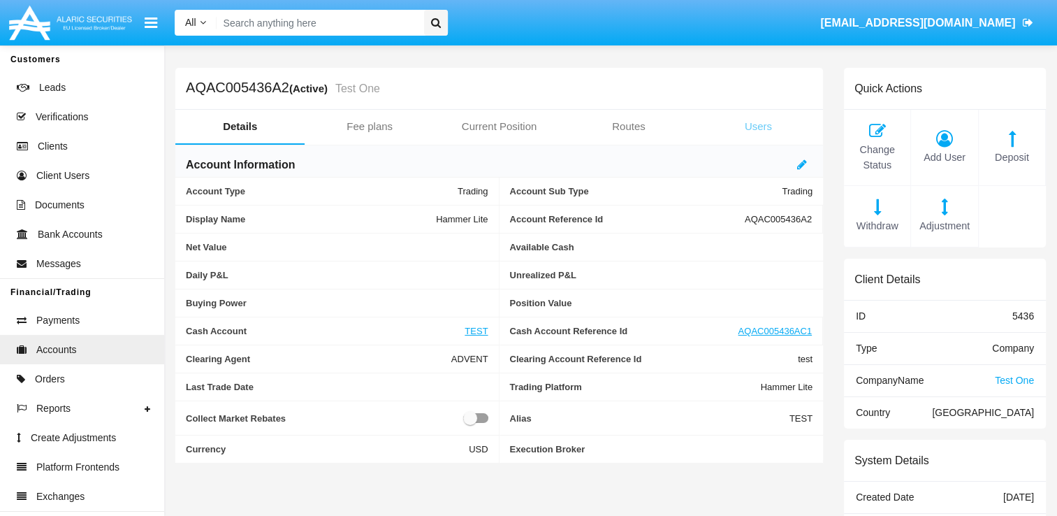
click at [746, 130] on link "Users" at bounding box center [758, 127] width 129 height 34
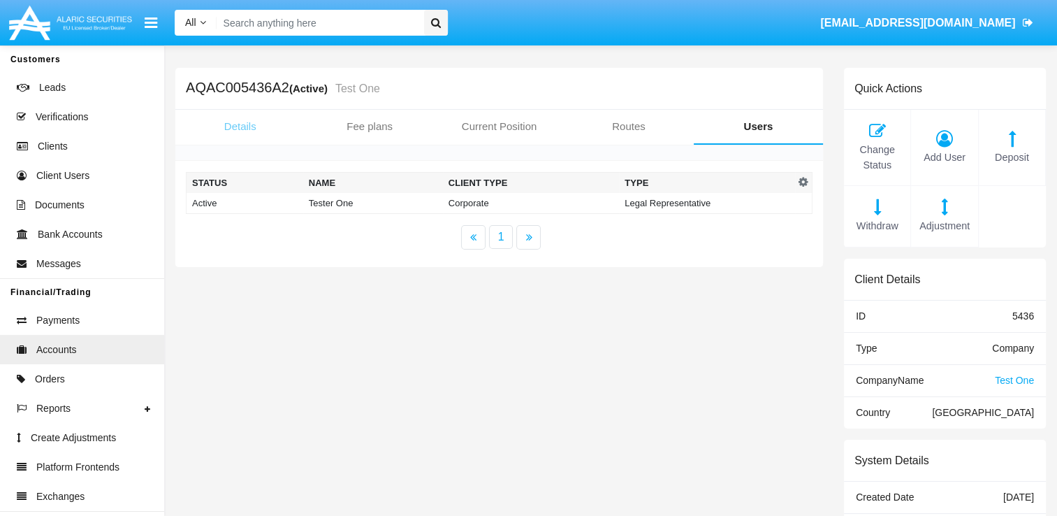
click at [245, 126] on link "Details" at bounding box center [239, 127] width 129 height 34
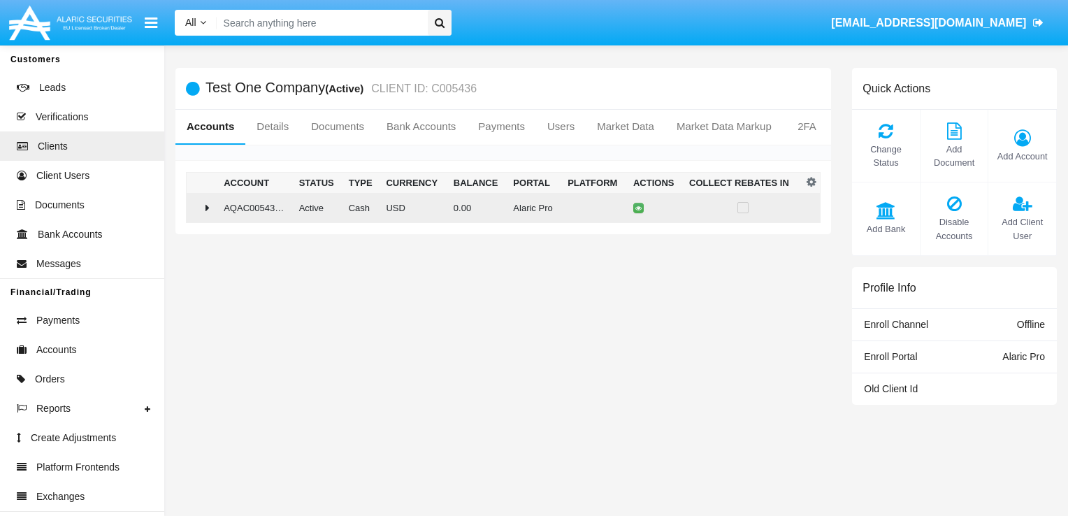
click at [205, 203] on div at bounding box center [202, 207] width 20 height 11
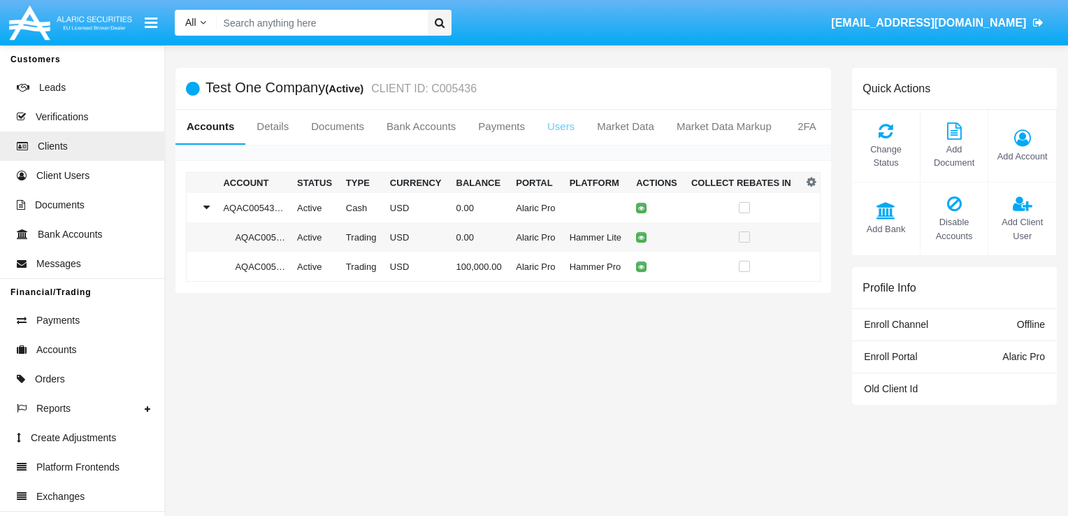
click at [556, 127] on link "Users" at bounding box center [561, 127] width 50 height 34
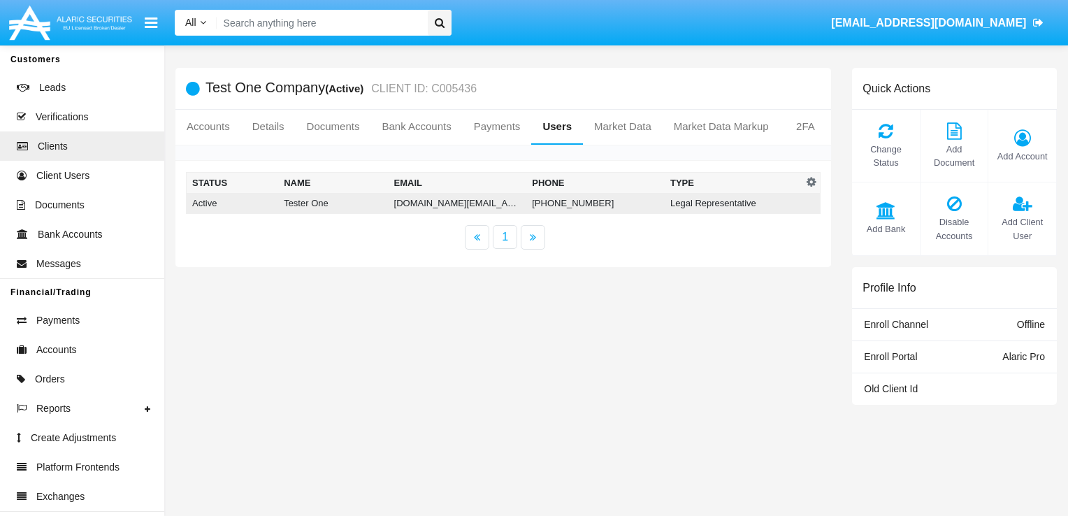
drag, startPoint x: 375, startPoint y: 200, endPoint x: 485, endPoint y: 201, distance: 109.7
click at [485, 201] on tr "Active Tester One alaricpro.one@test.xy +359889209657 Legal Representative" at bounding box center [504, 203] width 634 height 21
copy tr "[DOMAIN_NAME][EMAIL_ADDRESS][DOMAIN_NAME]"
